Goal: Information Seeking & Learning: Learn about a topic

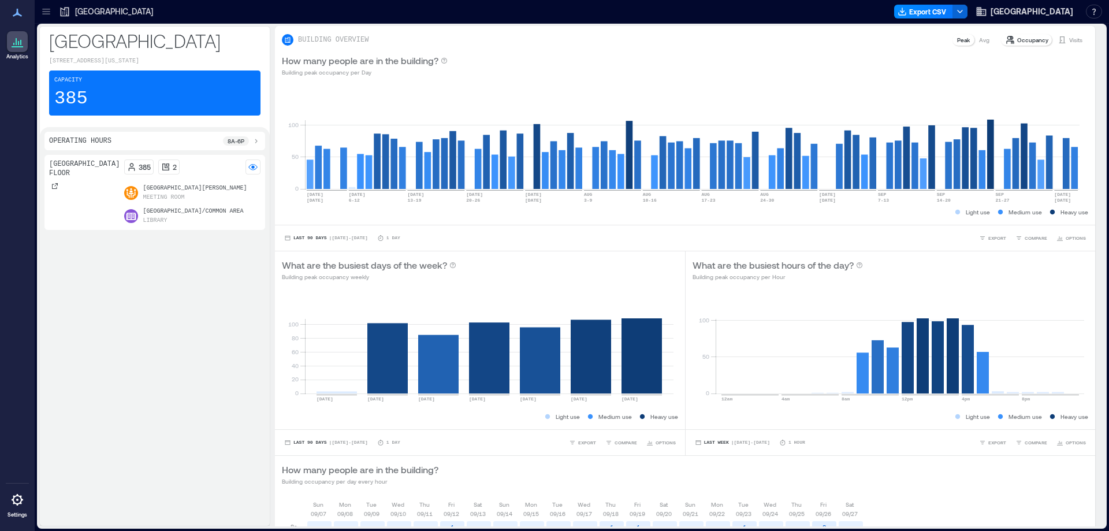
click at [42, 13] on icon at bounding box center [46, 12] width 12 height 12
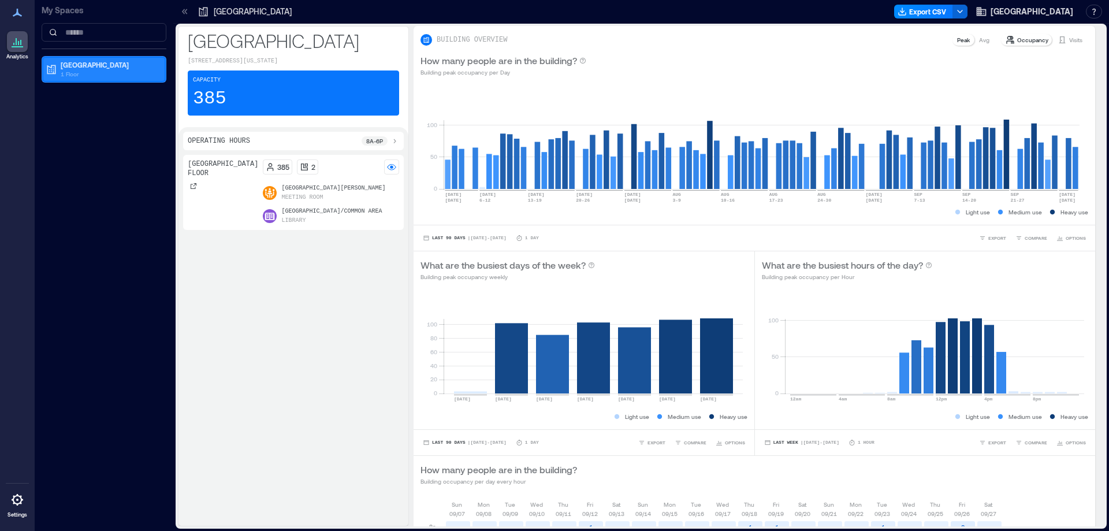
click at [91, 77] on p "1 Floor" at bounding box center [109, 73] width 97 height 9
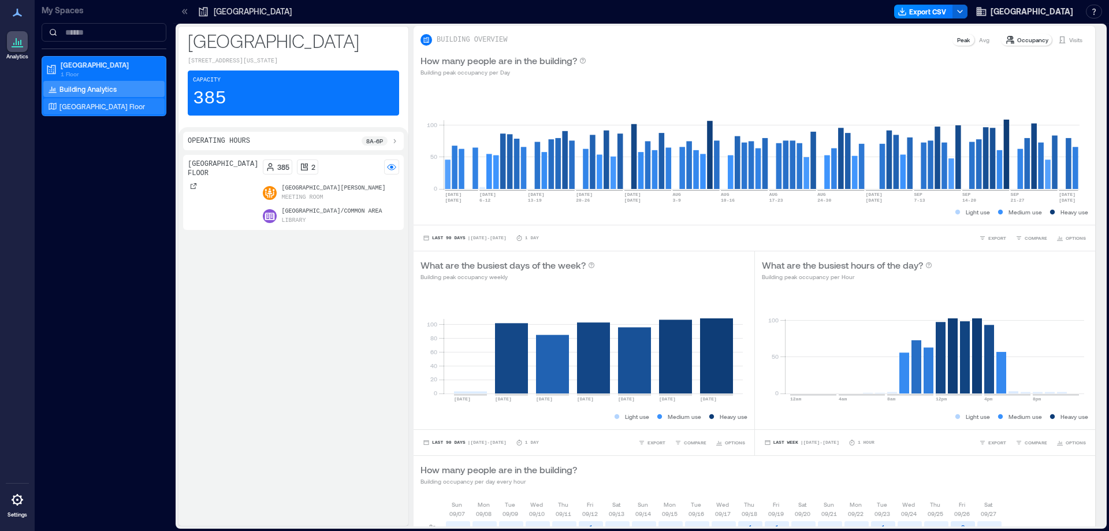
click at [82, 101] on div "[GEOGRAPHIC_DATA] Floor" at bounding box center [102, 107] width 112 height 12
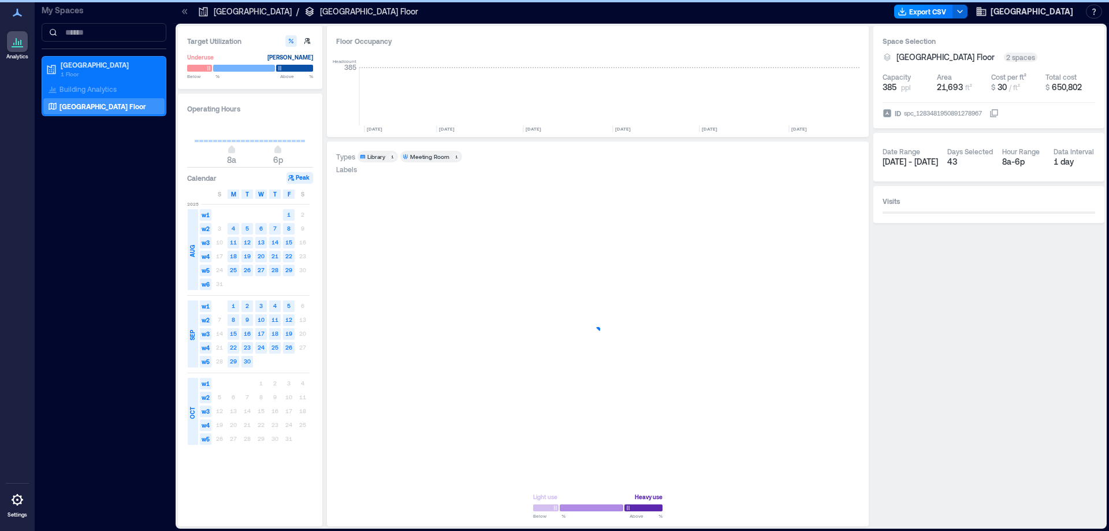
scroll to position [0, 1162]
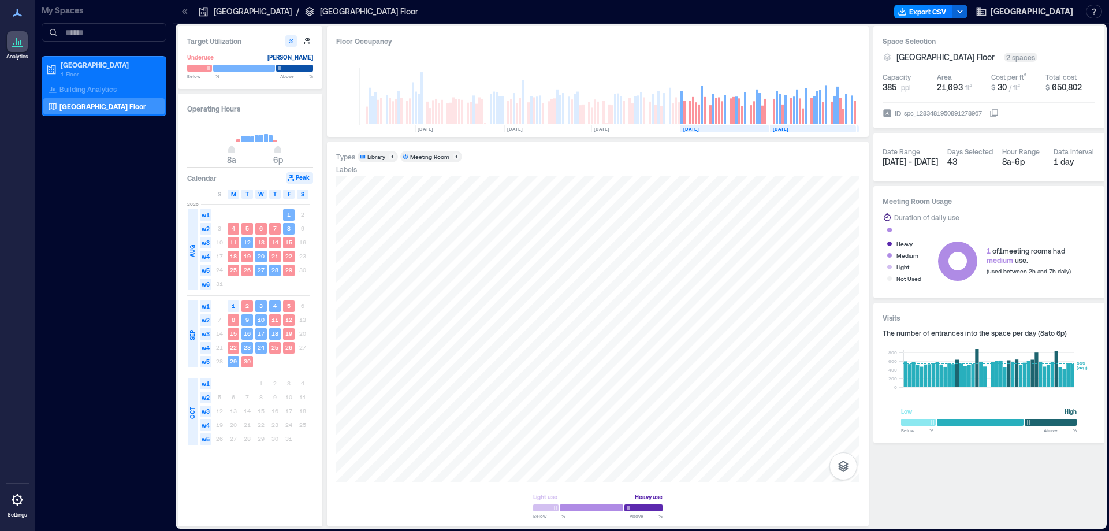
click at [302, 192] on span "S" at bounding box center [302, 193] width 3 height 9
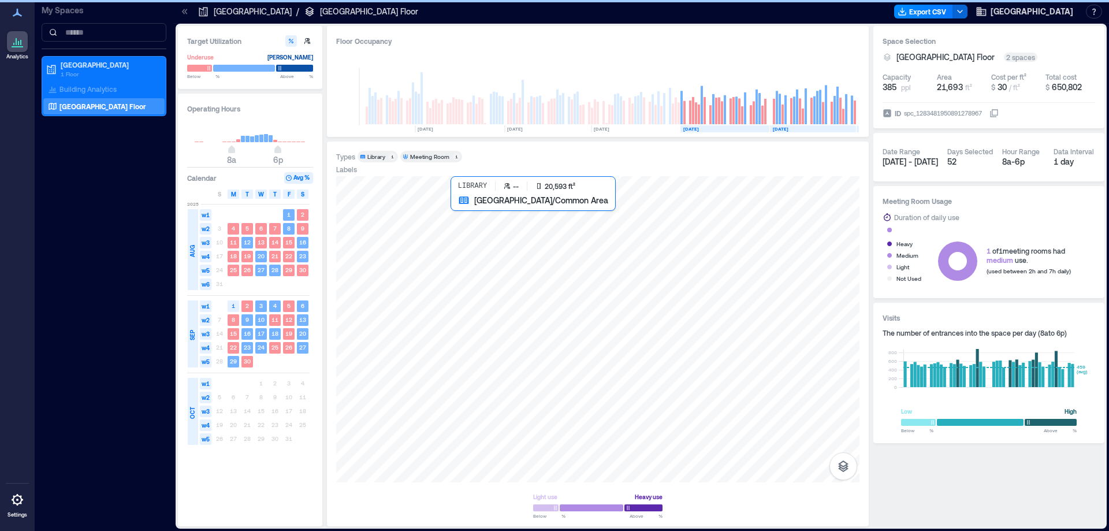
click at [592, 345] on div at bounding box center [597, 329] width 523 height 306
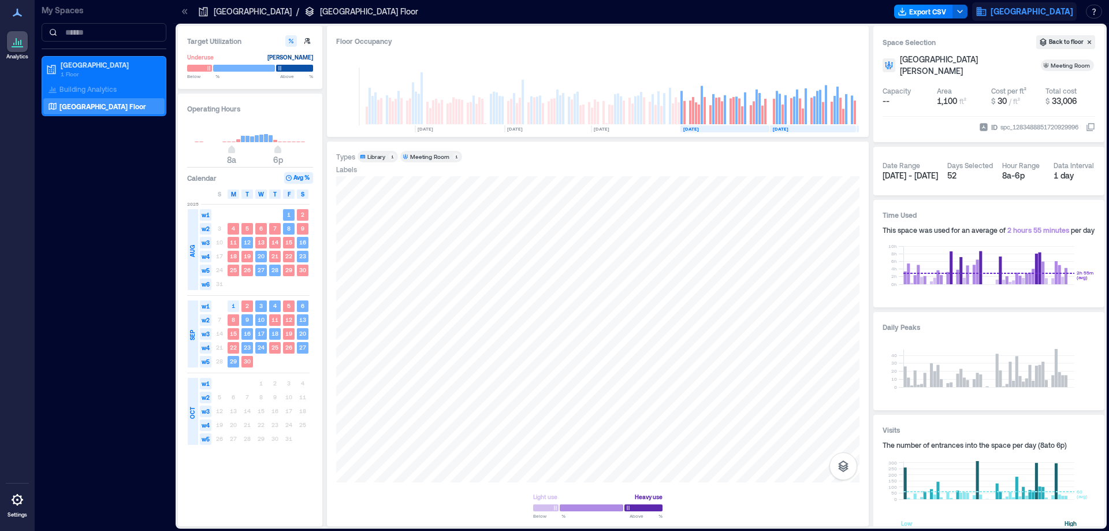
click at [1051, 10] on span "[GEOGRAPHIC_DATA]" at bounding box center [1032, 12] width 83 height 12
click at [1007, 78] on button "Logout" at bounding box center [1009, 79] width 106 height 18
